Goal: Find specific page/section: Find specific page/section

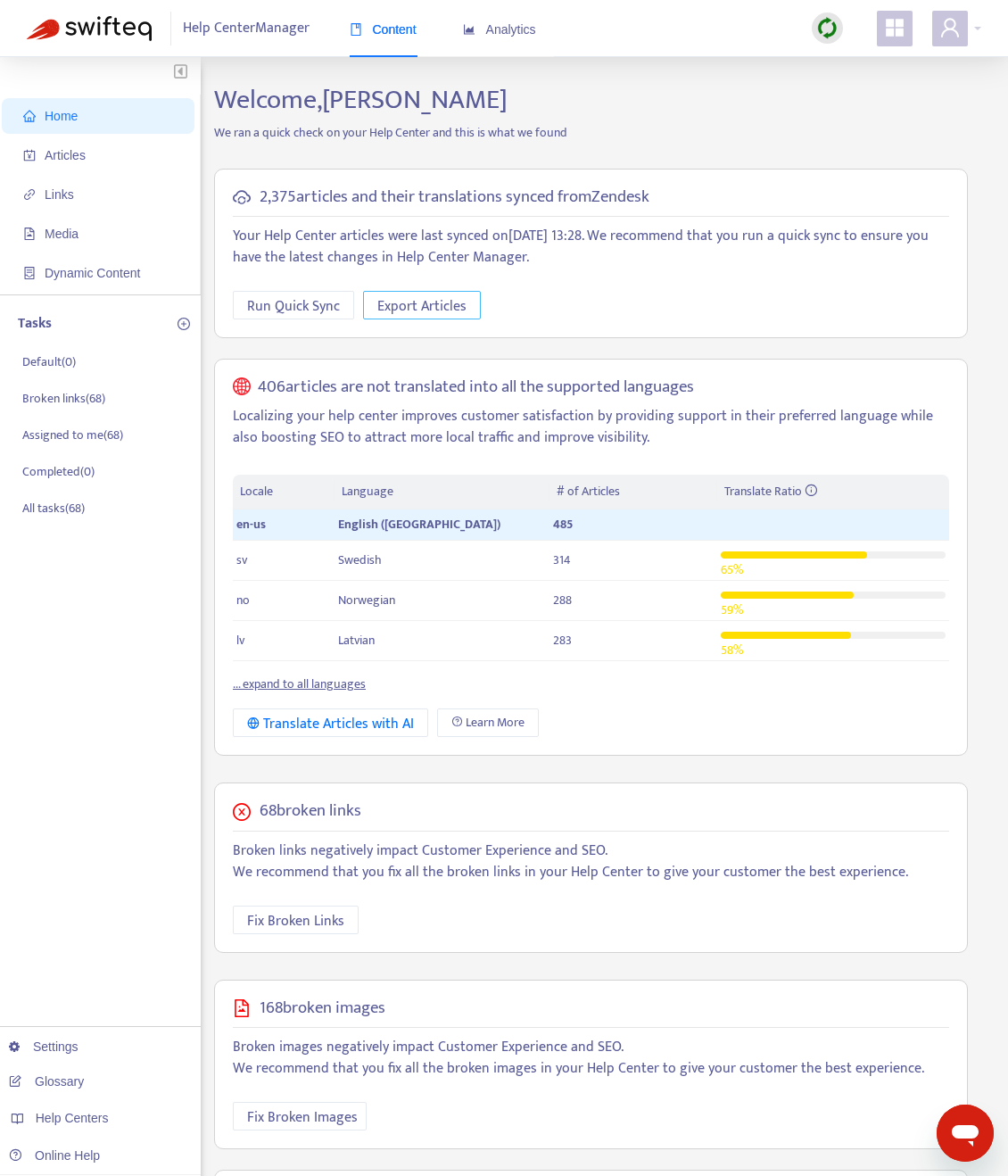
click at [412, 307] on span "Export Articles" at bounding box center [422, 307] width 89 height 23
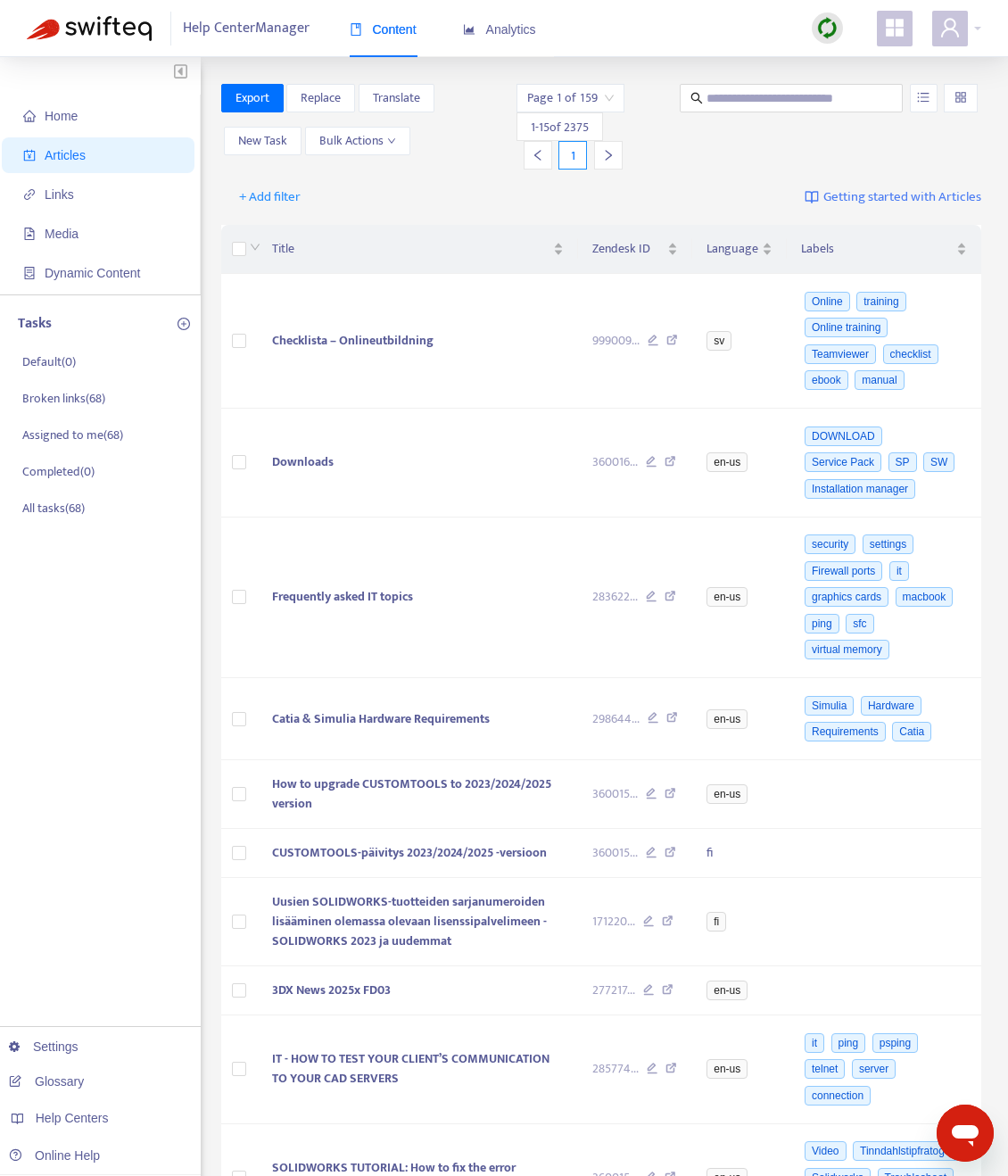
click at [619, 99] on div "Page 1 of 159" at bounding box center [571, 98] width 108 height 29
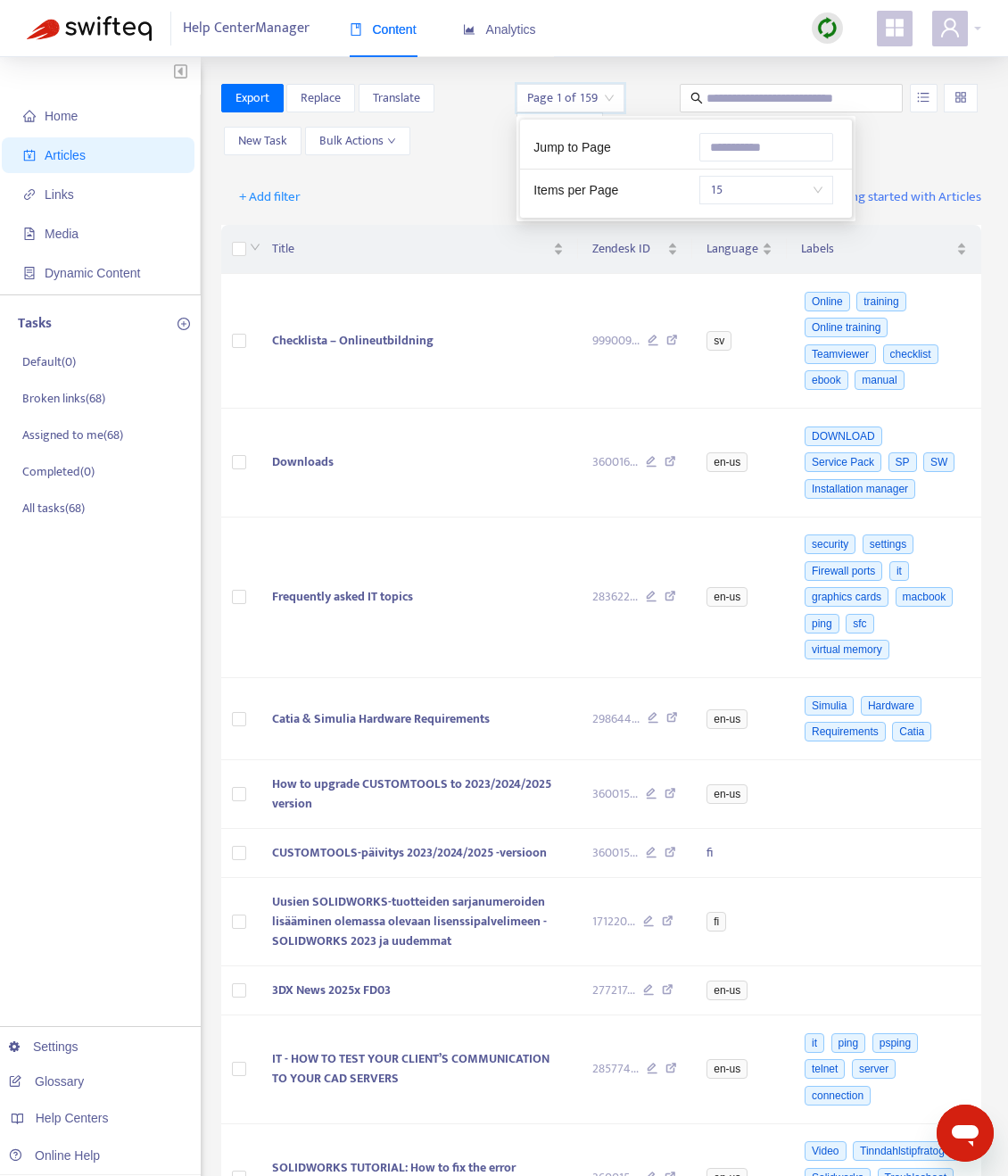
click at [619, 99] on div "Page 1 of 159" at bounding box center [571, 98] width 108 height 29
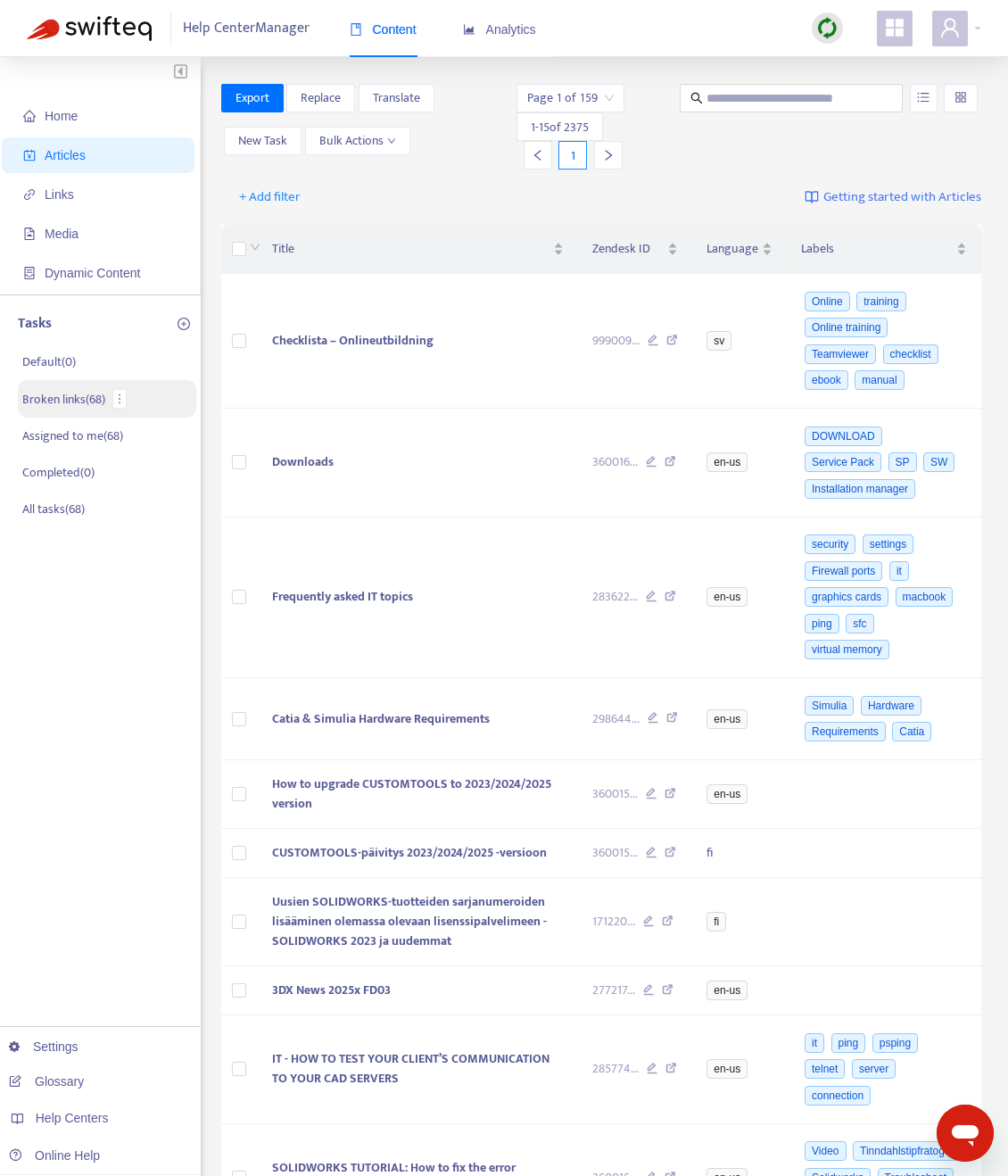
click at [60, 399] on p "Broken links ( 68 )" at bounding box center [64, 398] width 83 height 19
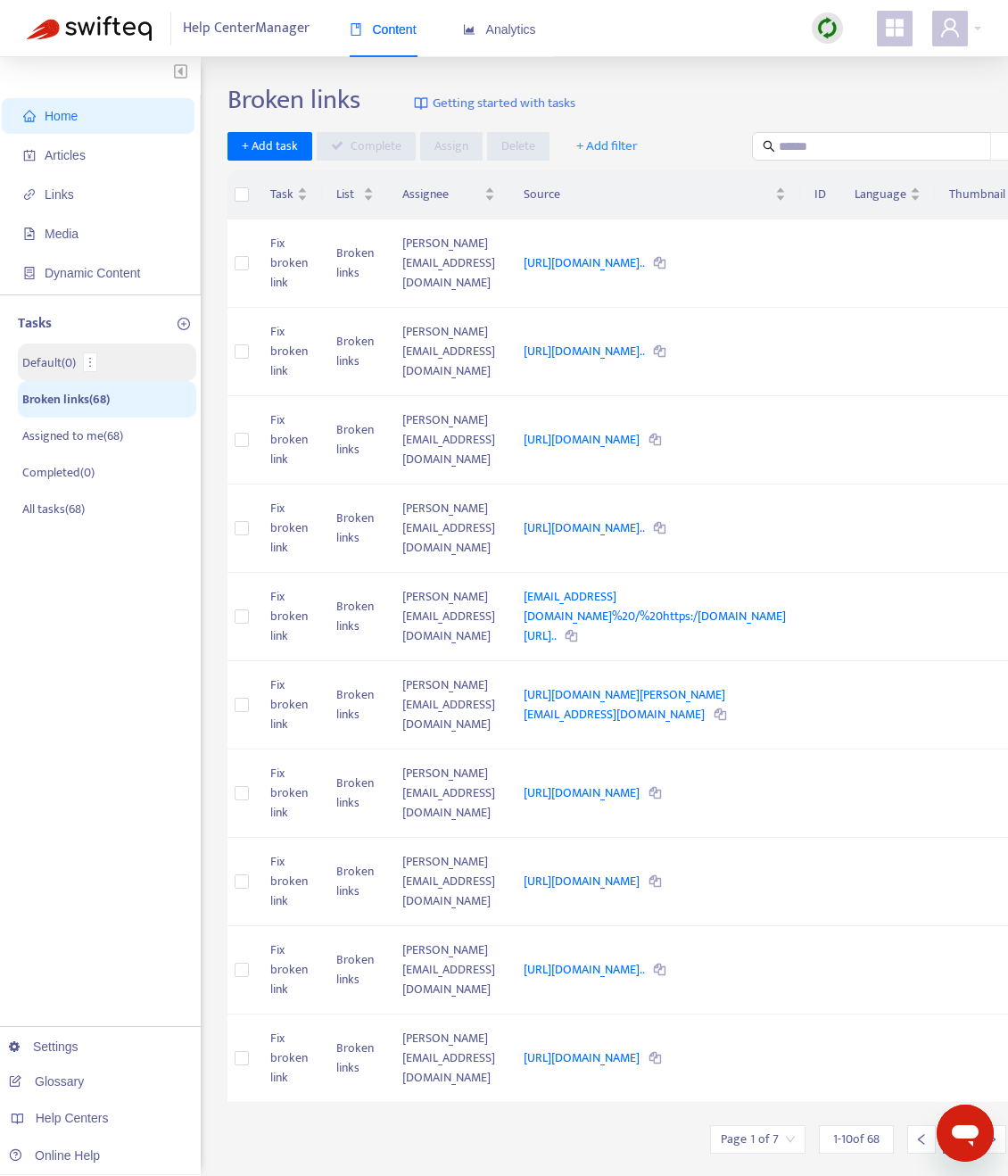
click at [53, 360] on p "Default ( 0 )" at bounding box center [49, 362] width 53 height 19
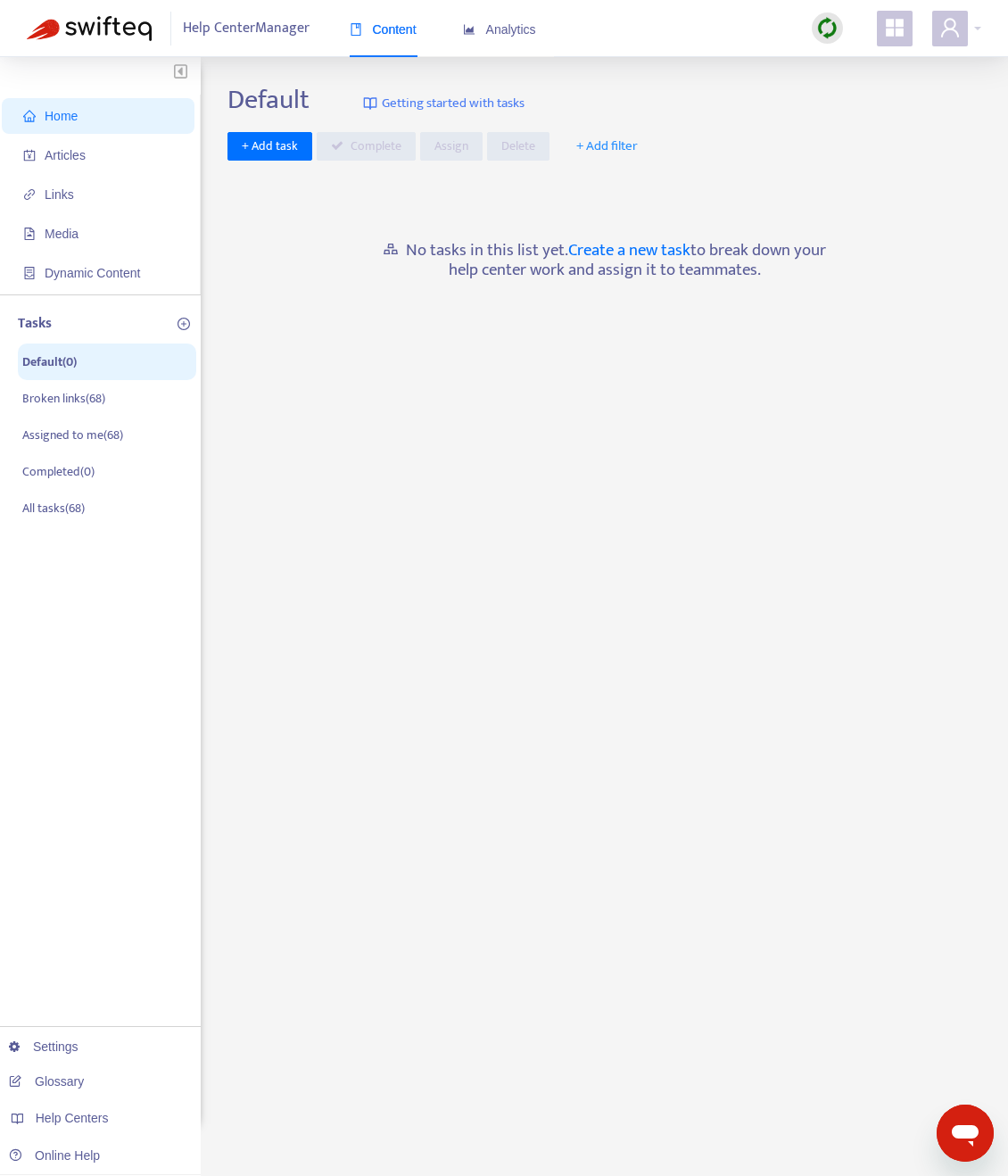
click at [69, 119] on span "Home" at bounding box center [60, 115] width 33 height 14
click at [389, 35] on span "Content" at bounding box center [383, 30] width 67 height 14
click at [272, 31] on span "Help Center Manager" at bounding box center [246, 29] width 127 height 34
click at [511, 36] on span "Analytics" at bounding box center [500, 30] width 73 height 14
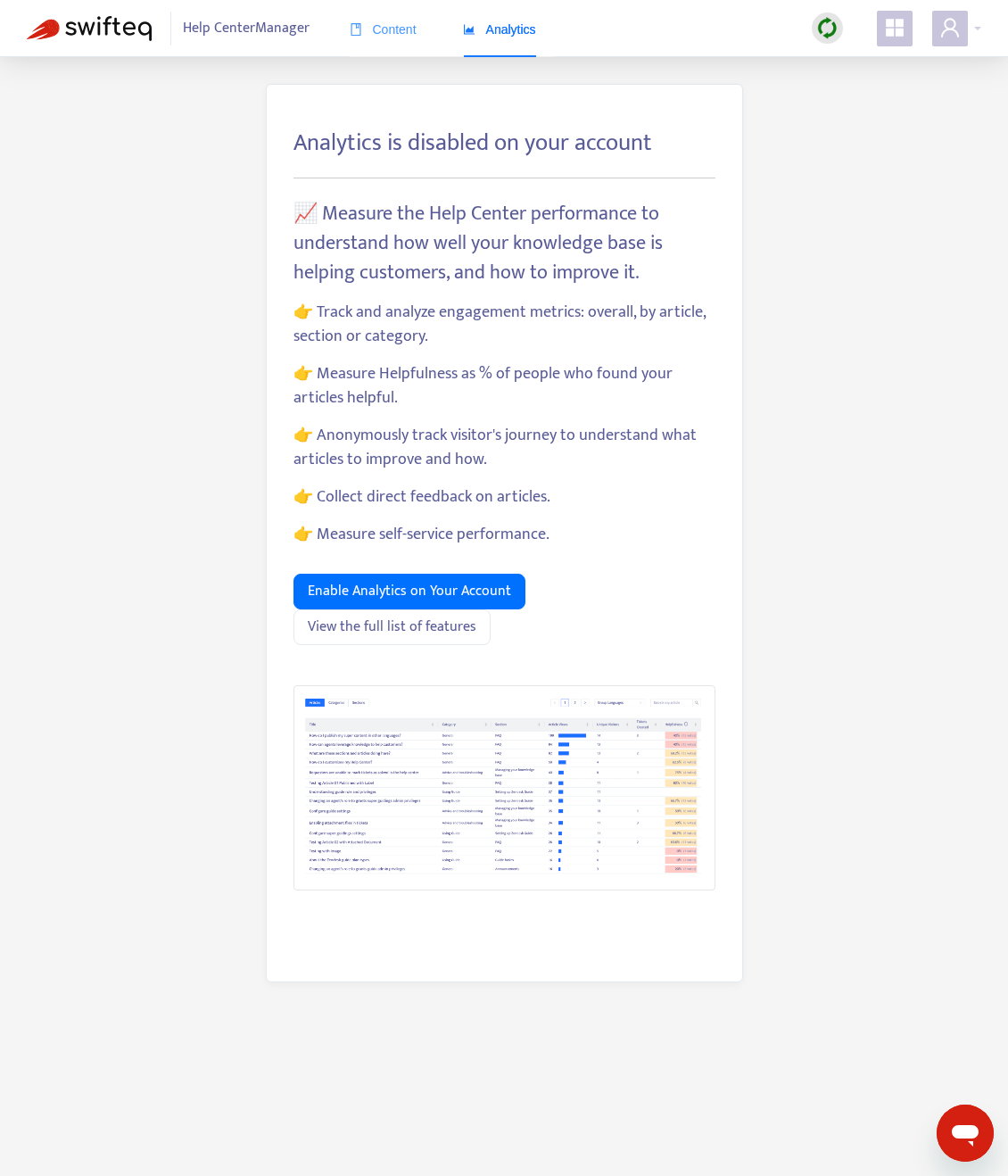
click at [392, 14] on div "Content" at bounding box center [383, 30] width 67 height 54
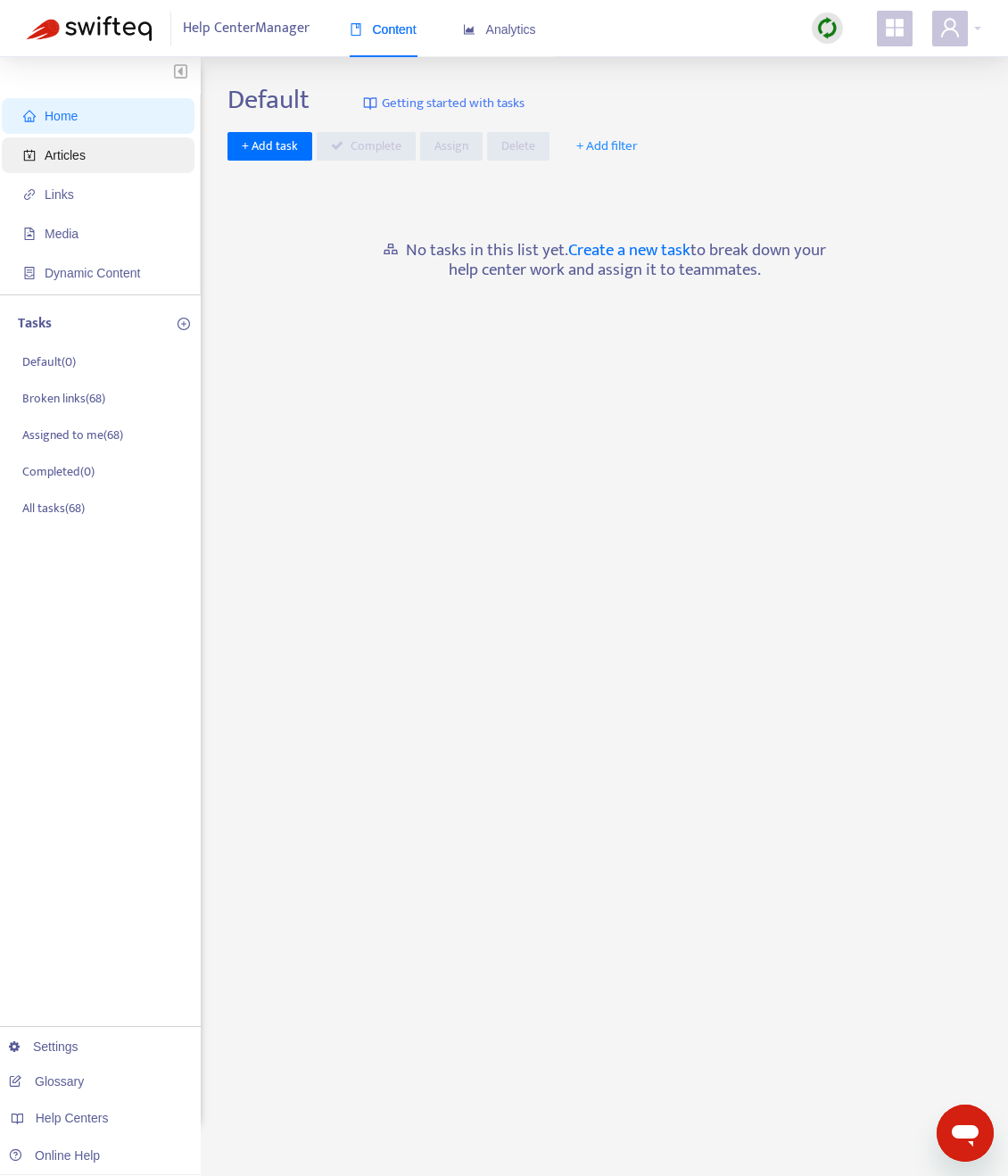
click at [75, 156] on span "Articles" at bounding box center [65, 155] width 41 height 14
